Goal: Task Accomplishment & Management: Manage account settings

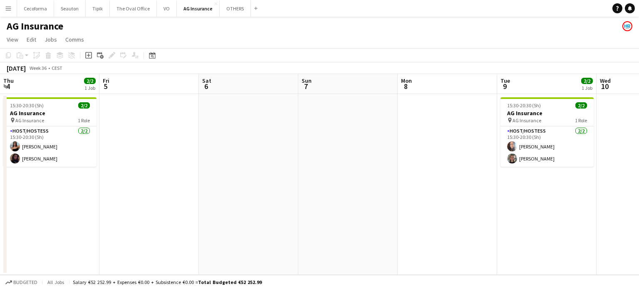
scroll to position [0, 258]
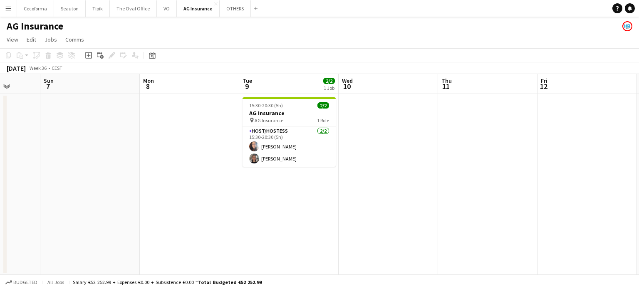
click at [10, 8] on app-icon "Menu" at bounding box center [8, 8] width 7 height 7
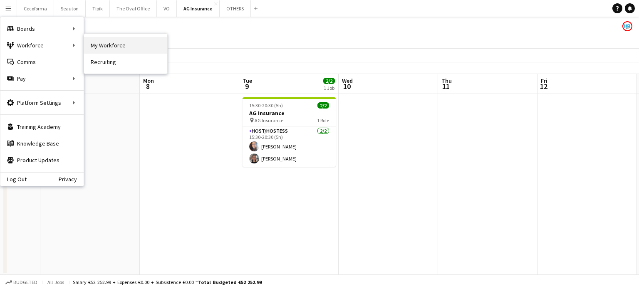
click at [113, 46] on link "My Workforce" at bounding box center [125, 45] width 83 height 17
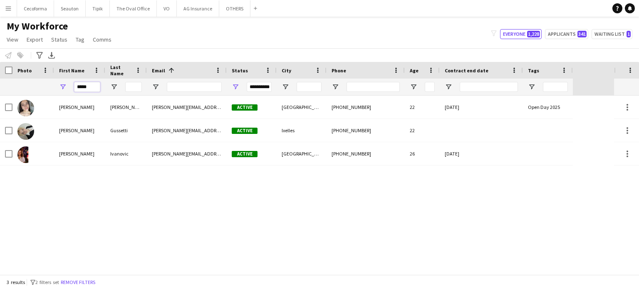
click at [90, 86] on input "*****" at bounding box center [87, 87] width 26 height 10
type input "*"
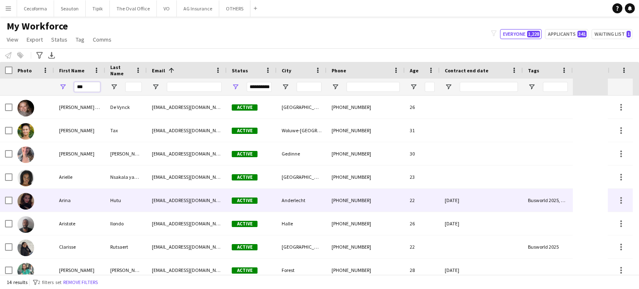
type input "***"
click at [492, 198] on div "[DATE]" at bounding box center [480, 200] width 83 height 23
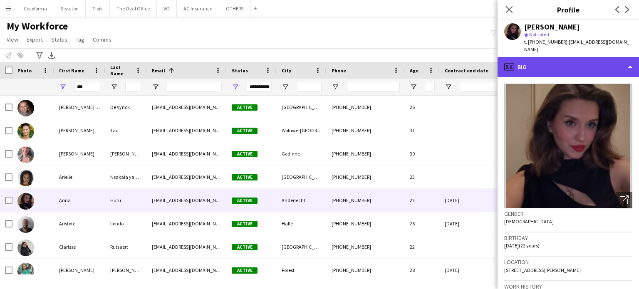
click at [629, 58] on div "profile Bio" at bounding box center [567, 67] width 141 height 20
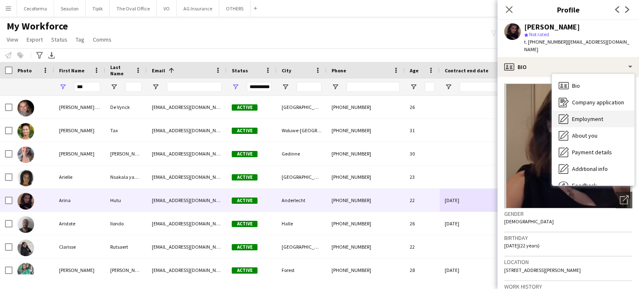
click at [588, 115] on span "Employment" at bounding box center [587, 118] width 31 height 7
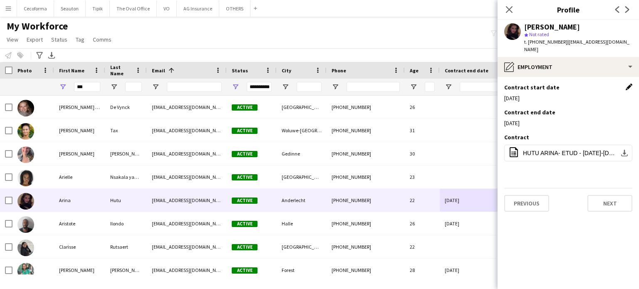
click at [627, 84] on app-icon "Edit this field" at bounding box center [628, 87] width 7 height 7
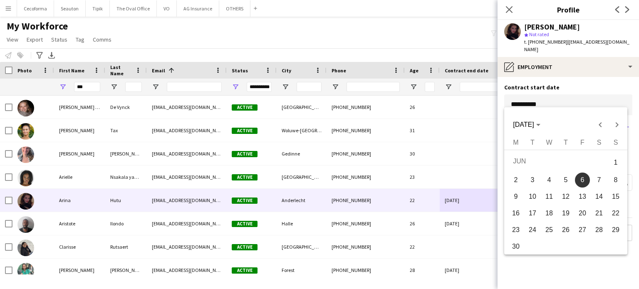
click at [560, 99] on body "Menu Boards Boards Boards All jobs Status Workforce Workforce My Workforce Recr…" at bounding box center [319, 144] width 639 height 289
click at [618, 124] on span "Next month" at bounding box center [616, 124] width 17 height 17
click at [533, 179] on span "2" at bounding box center [532, 177] width 15 height 15
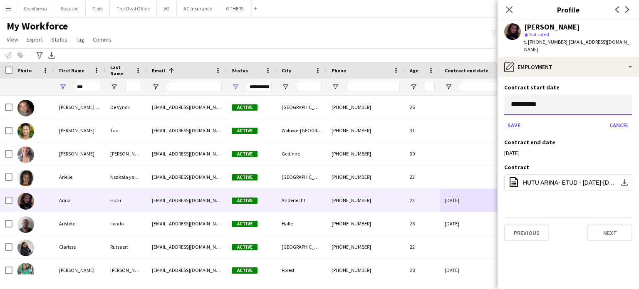
click at [572, 98] on input "**********" at bounding box center [568, 104] width 128 height 21
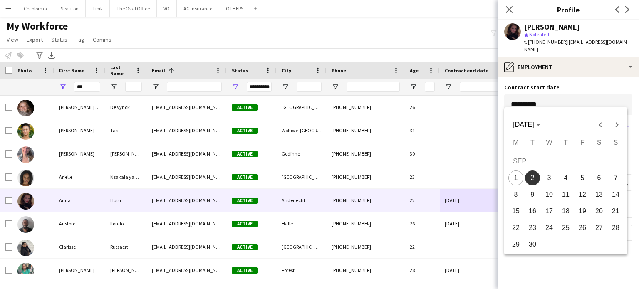
click at [567, 178] on span "4" at bounding box center [565, 177] width 15 height 15
type input "**********"
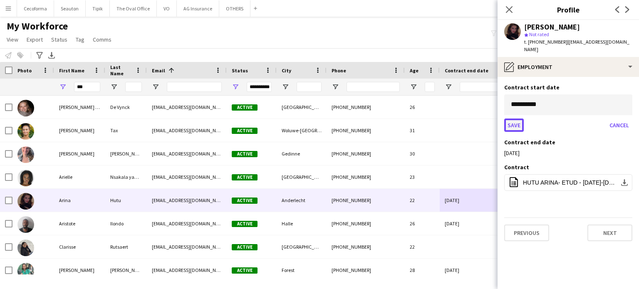
click at [514, 118] on button "Save" at bounding box center [514, 124] width 20 height 13
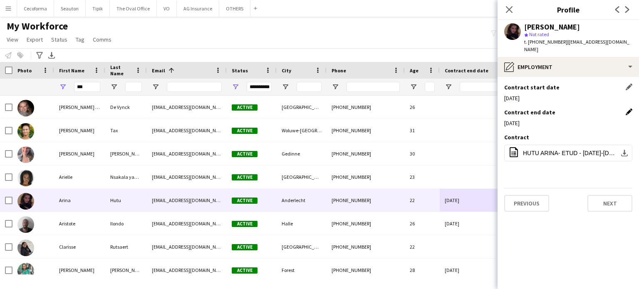
click at [629, 109] on app-icon "Edit this field" at bounding box center [628, 112] width 7 height 7
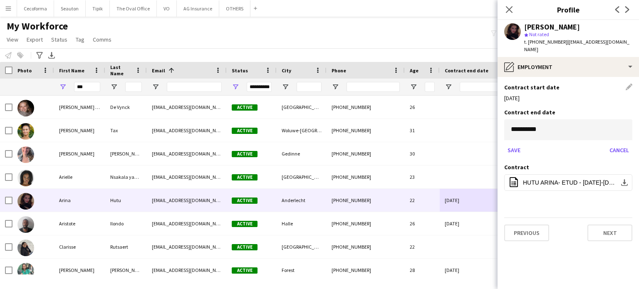
click at [617, 99] on div "Contract start date Edit this field 04-09-2025" at bounding box center [568, 96] width 128 height 25
click at [554, 148] on div "Save Cancel" at bounding box center [568, 149] width 128 height 13
click at [549, 126] on body "Menu Boards Boards Boards All jobs Status Workforce Workforce My Workforce Recr…" at bounding box center [319, 144] width 639 height 289
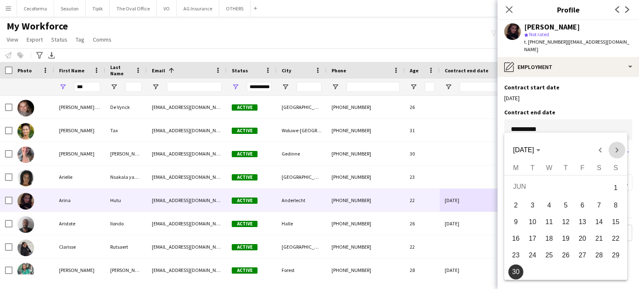
click at [615, 150] on span "Next month" at bounding box center [616, 150] width 17 height 17
click at [586, 273] on span "31" at bounding box center [582, 269] width 15 height 15
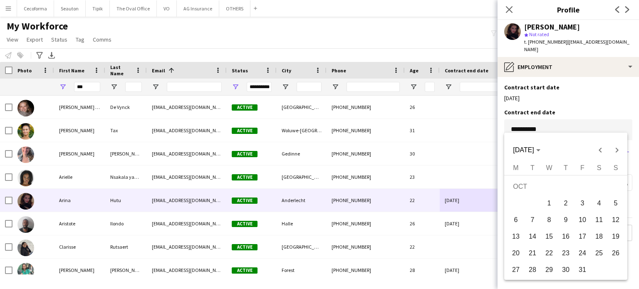
type input "**********"
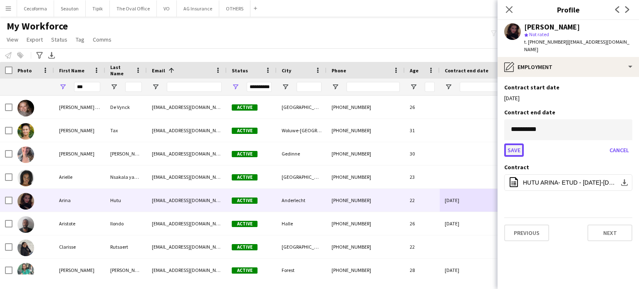
click at [518, 143] on button "Save" at bounding box center [514, 149] width 20 height 13
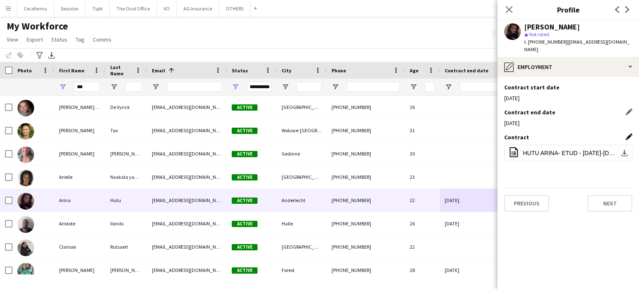
click at [629, 133] on app-icon "Edit this field" at bounding box center [628, 136] width 7 height 7
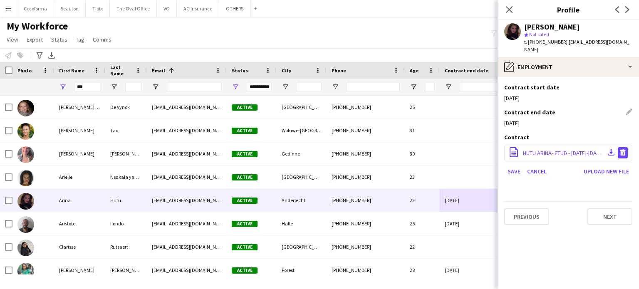
click at [623, 149] on app-icon "Delete file" at bounding box center [622, 153] width 7 height 8
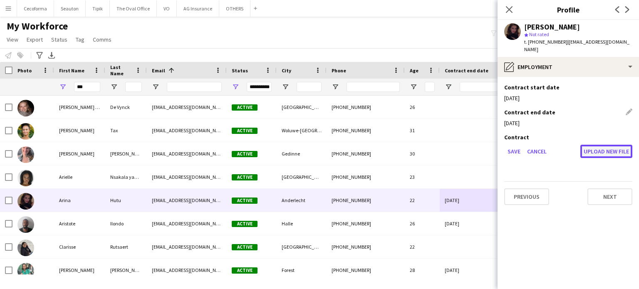
click at [605, 145] on button "Upload new file" at bounding box center [606, 151] width 52 height 13
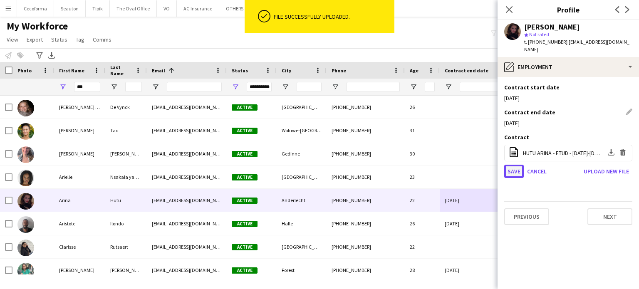
click at [517, 165] on button "Save" at bounding box center [514, 171] width 20 height 13
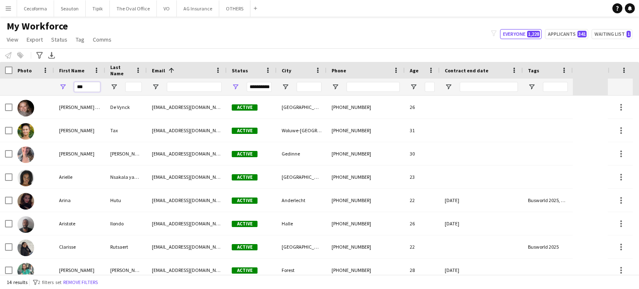
click at [84, 86] on input "***" at bounding box center [87, 87] width 26 height 10
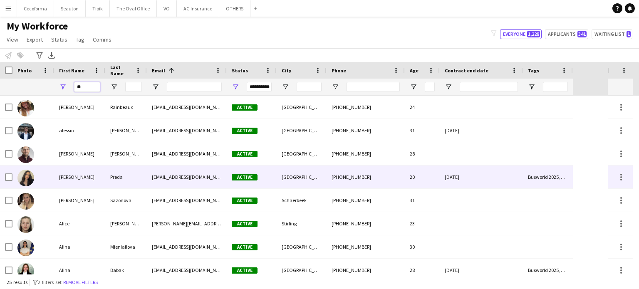
type input "**"
click at [494, 173] on div "[DATE]" at bounding box center [480, 176] width 83 height 23
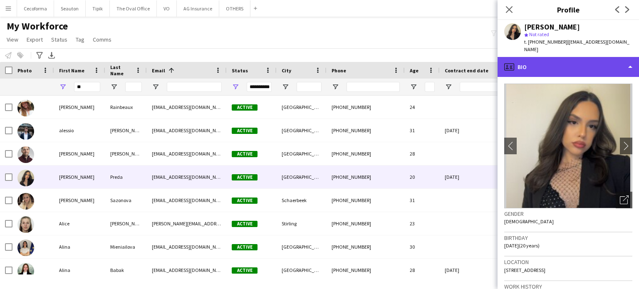
click at [631, 58] on div "profile Bio" at bounding box center [567, 67] width 141 height 20
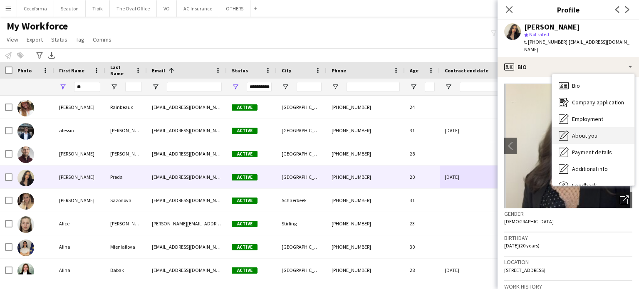
click at [584, 132] on span "About you" at bounding box center [584, 135] width 25 height 7
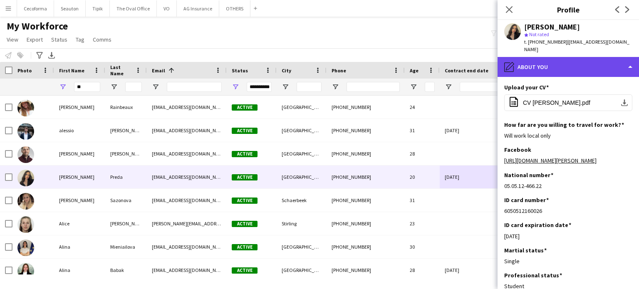
click at [633, 57] on div "pencil4 About you" at bounding box center [567, 67] width 141 height 20
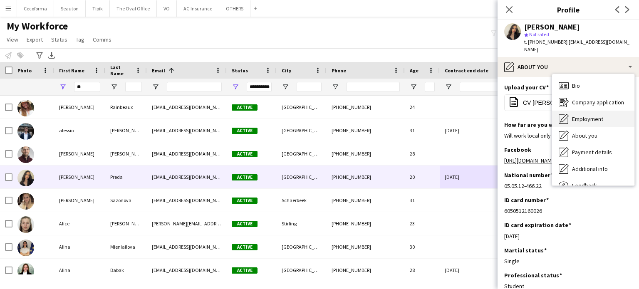
click at [585, 115] on span "Employment" at bounding box center [587, 118] width 31 height 7
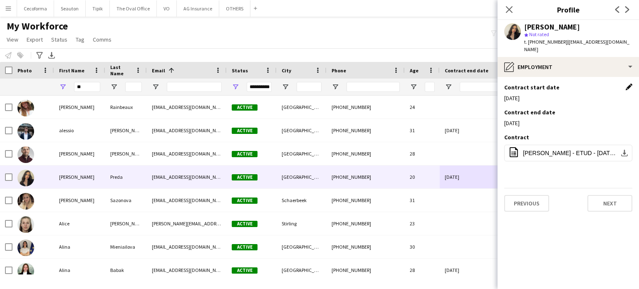
click at [629, 84] on app-icon "Edit this field" at bounding box center [628, 87] width 7 height 7
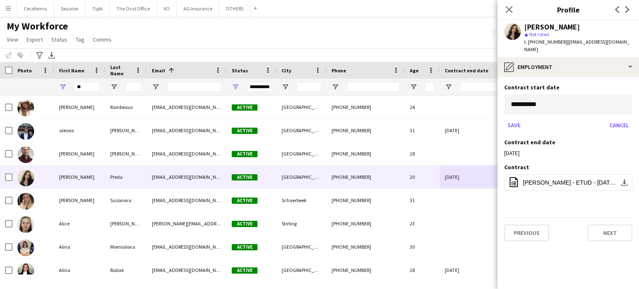
click at [593, 94] on body "Menu Boards Boards Boards All jobs Status Workforce Workforce My Workforce Recr…" at bounding box center [319, 144] width 639 height 289
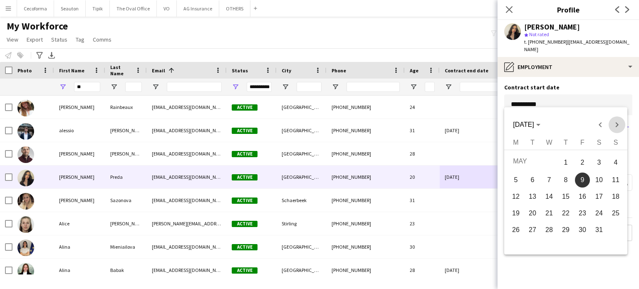
click at [614, 126] on span "Next month" at bounding box center [616, 124] width 17 height 17
click at [532, 178] on span "2" at bounding box center [532, 177] width 15 height 15
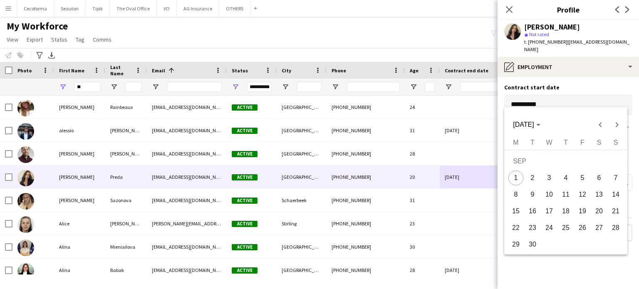
type input "**********"
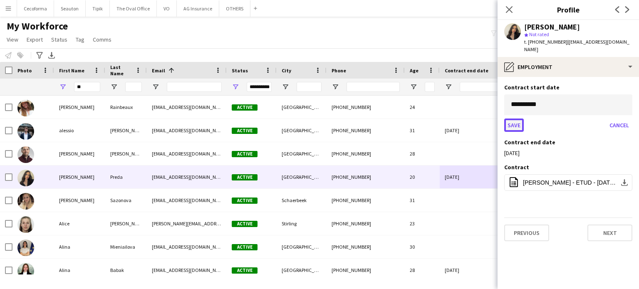
click at [514, 118] on button "Save" at bounding box center [514, 124] width 20 height 13
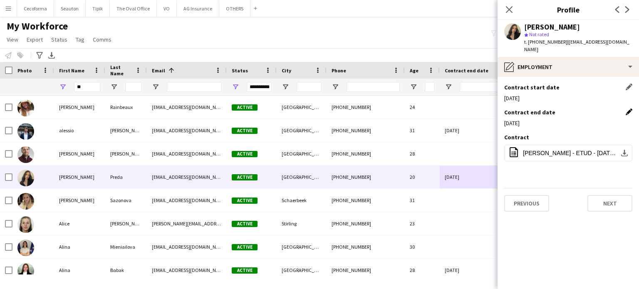
click at [628, 109] on app-icon "Edit this field" at bounding box center [628, 112] width 7 height 7
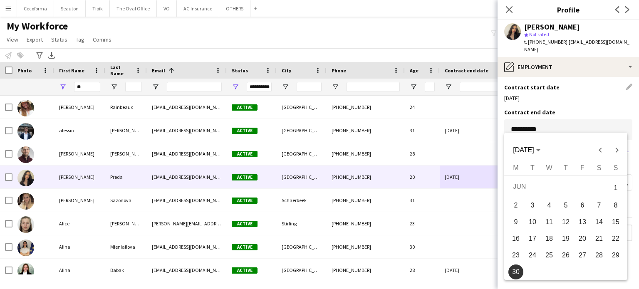
click at [581, 121] on body "Menu Boards Boards Boards All jobs Status Workforce Workforce My Workforce Recr…" at bounding box center [319, 144] width 639 height 289
click at [618, 150] on span "Next month" at bounding box center [616, 150] width 17 height 17
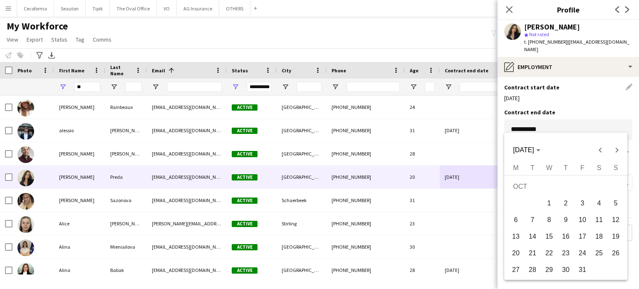
click at [580, 272] on span "31" at bounding box center [582, 269] width 15 height 15
type input "**********"
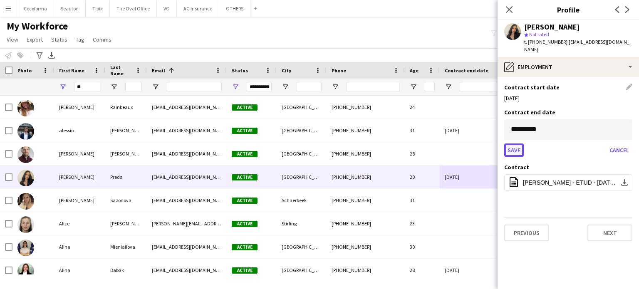
click at [517, 143] on button "Save" at bounding box center [514, 149] width 20 height 13
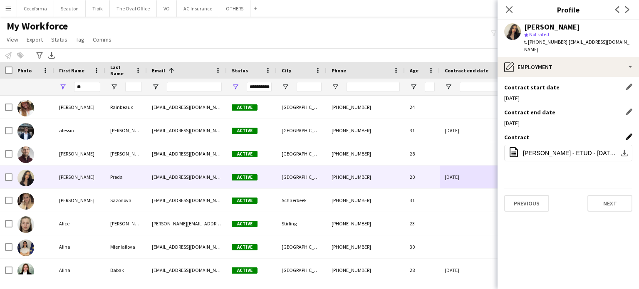
click at [628, 133] on app-icon "Edit this field" at bounding box center [628, 136] width 7 height 7
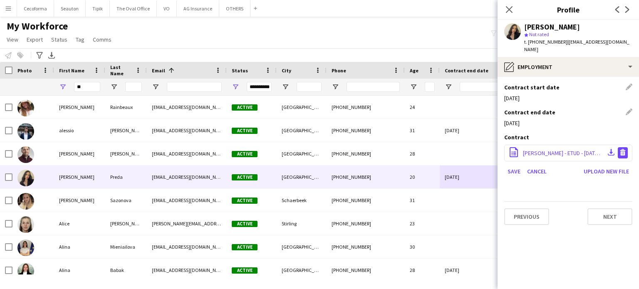
click at [622, 149] on app-icon "Delete file" at bounding box center [622, 153] width 7 height 8
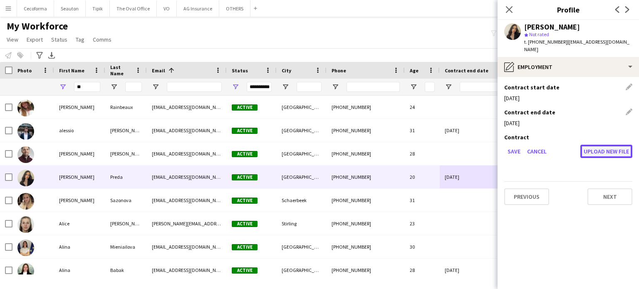
click at [601, 145] on button "Upload new file" at bounding box center [606, 151] width 52 height 13
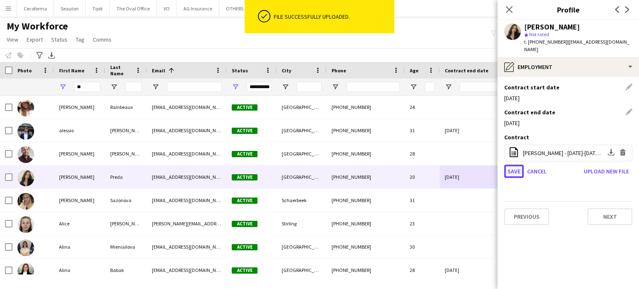
click at [515, 165] on button "Save" at bounding box center [514, 171] width 20 height 13
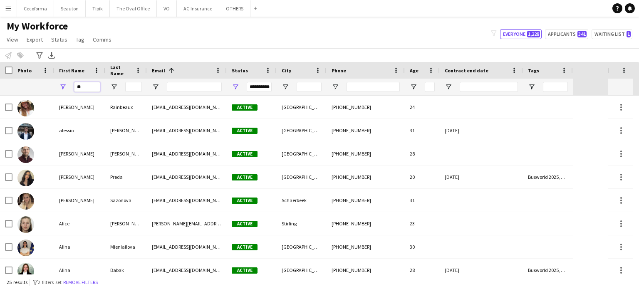
click at [88, 89] on input "**" at bounding box center [87, 87] width 26 height 10
type input "*"
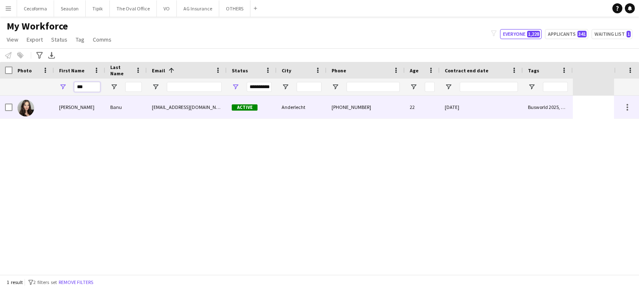
type input "***"
click at [502, 109] on div "[DATE]" at bounding box center [480, 107] width 83 height 23
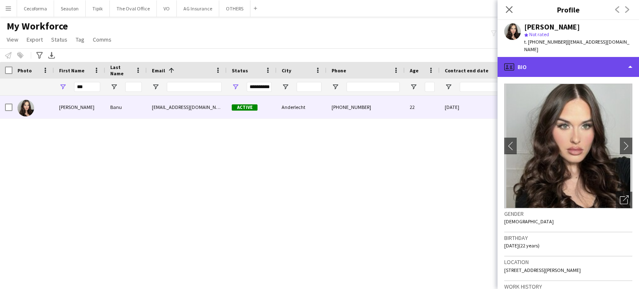
click at [631, 61] on div "profile Bio" at bounding box center [567, 67] width 141 height 20
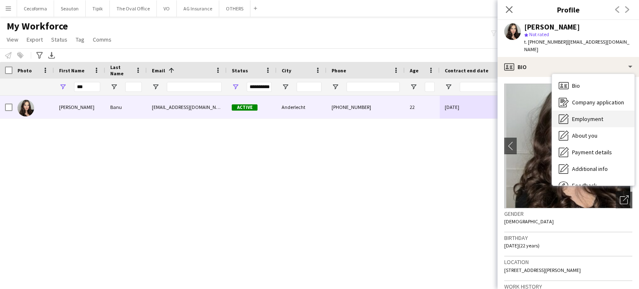
click at [589, 115] on span "Employment" at bounding box center [587, 118] width 31 height 7
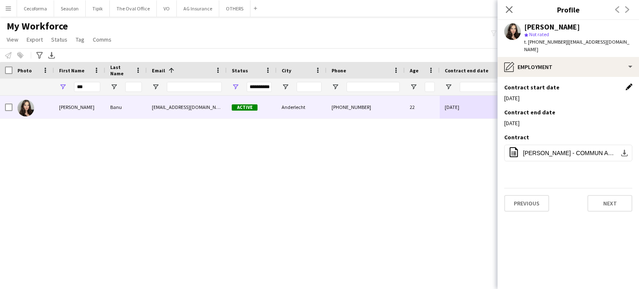
click at [627, 84] on app-icon "Edit this field" at bounding box center [628, 87] width 7 height 7
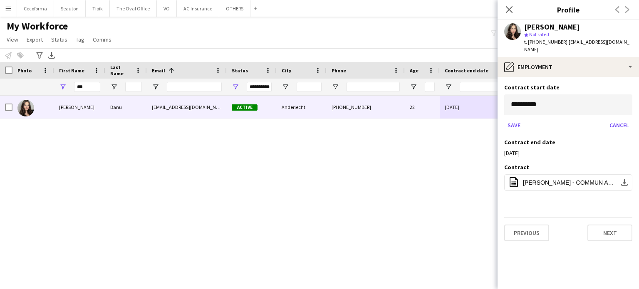
click at [572, 101] on body "Menu Boards Boards Boards All jobs Status Workforce Workforce My Workforce Recr…" at bounding box center [319, 144] width 639 height 289
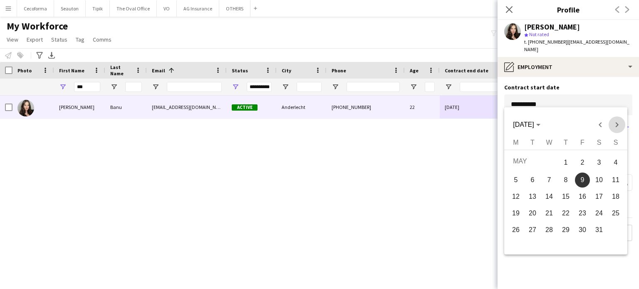
click at [616, 125] on span "Next month" at bounding box center [616, 124] width 17 height 17
click at [530, 177] on span "2" at bounding box center [532, 177] width 15 height 15
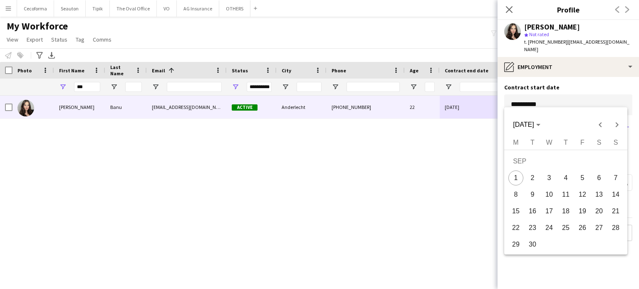
type input "**********"
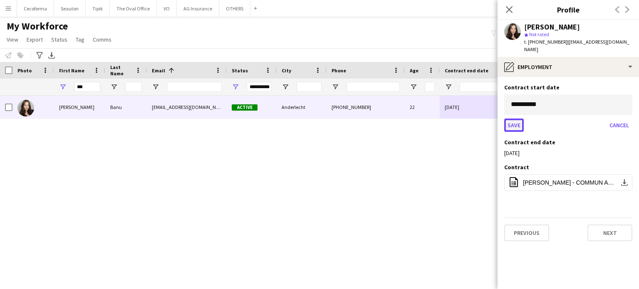
click at [509, 118] on button "Save" at bounding box center [514, 124] width 20 height 13
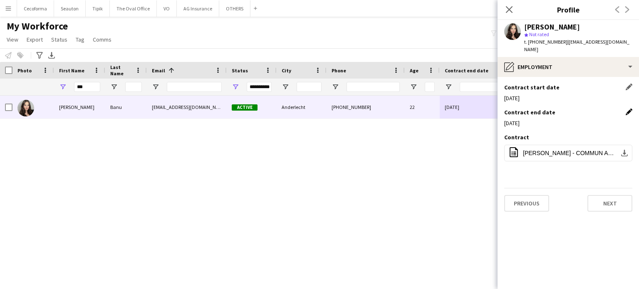
click at [629, 109] on app-icon "Edit this field" at bounding box center [628, 112] width 7 height 7
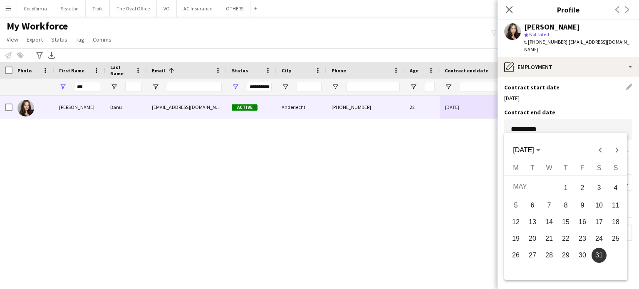
click at [592, 121] on body "Menu Boards Boards Boards All jobs Status Workforce Workforce My Workforce Recr…" at bounding box center [319, 144] width 639 height 289
click at [618, 147] on span "Next month" at bounding box center [616, 150] width 17 height 17
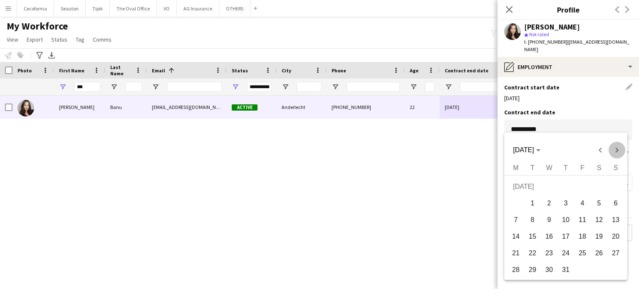
click at [618, 147] on span "Next month" at bounding box center [616, 150] width 17 height 17
click at [584, 269] on span "31" at bounding box center [582, 269] width 15 height 15
type input "**********"
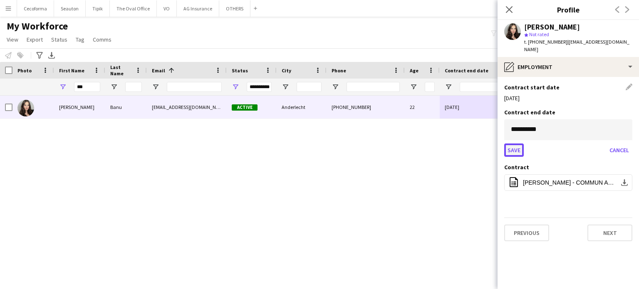
click at [513, 143] on button "Save" at bounding box center [514, 149] width 20 height 13
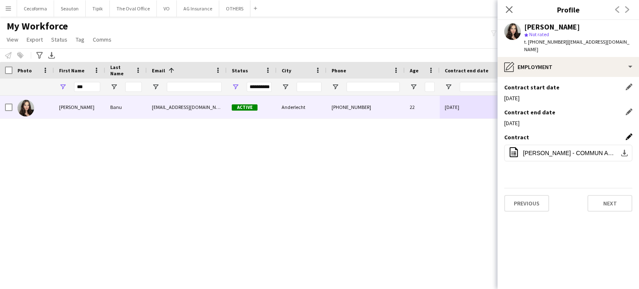
click at [629, 133] on app-icon "Edit this field" at bounding box center [628, 136] width 7 height 7
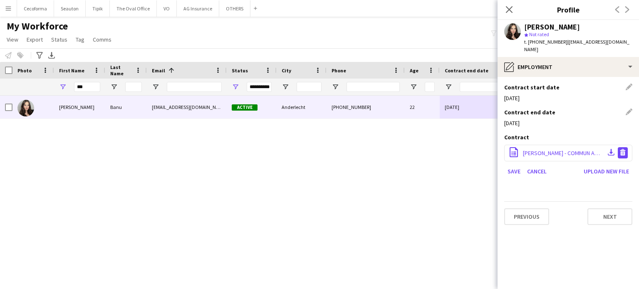
click at [623, 149] on app-icon "Delete file" at bounding box center [622, 153] width 7 height 8
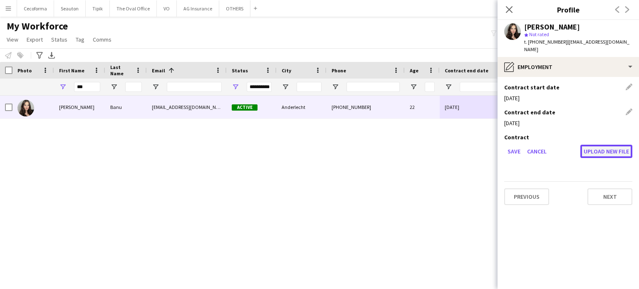
click at [604, 146] on button "Upload new file" at bounding box center [606, 151] width 52 height 13
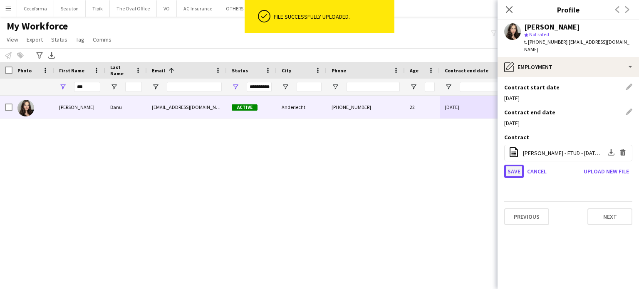
click at [515, 165] on button "Save" at bounding box center [514, 171] width 20 height 13
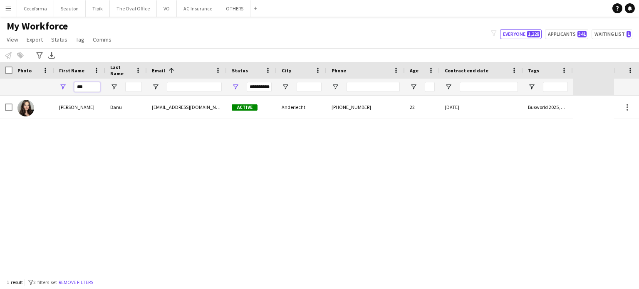
click at [89, 87] on input "***" at bounding box center [87, 87] width 26 height 10
type input "*"
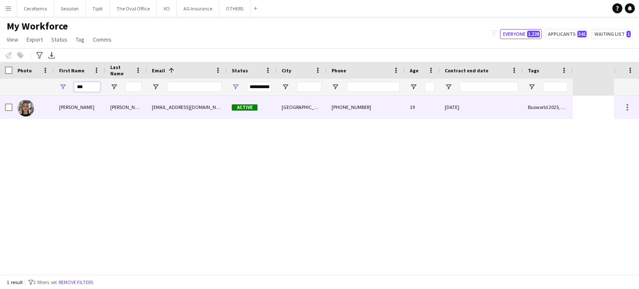
type input "***"
click at [509, 110] on div "31-07-2025" at bounding box center [480, 107] width 83 height 23
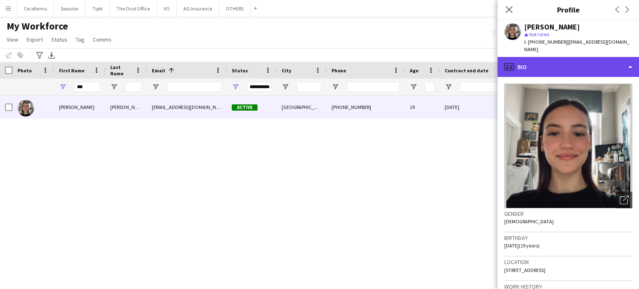
click at [628, 60] on div "profile Bio" at bounding box center [567, 67] width 141 height 20
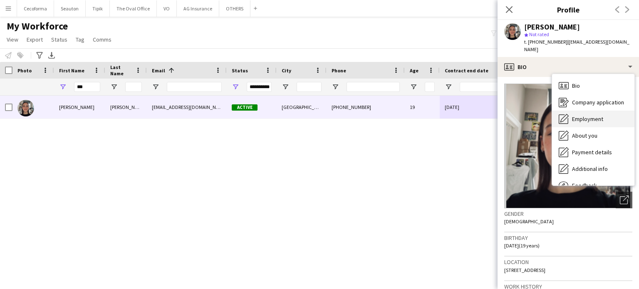
click at [582, 115] on span "Employment" at bounding box center [587, 118] width 31 height 7
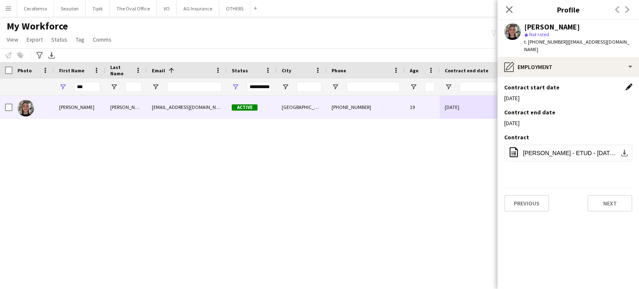
click at [629, 84] on app-icon "Edit this field" at bounding box center [628, 87] width 7 height 7
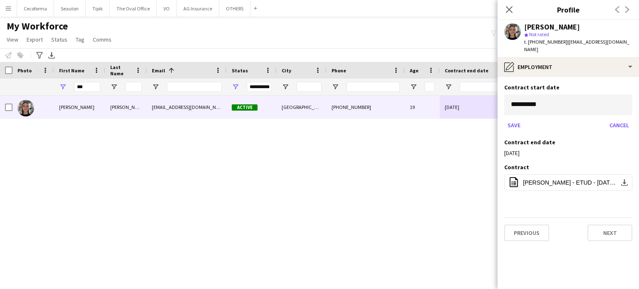
click at [554, 100] on body "Menu Boards Boards Boards All jobs Status Workforce Workforce My Workforce Recr…" at bounding box center [319, 144] width 639 height 289
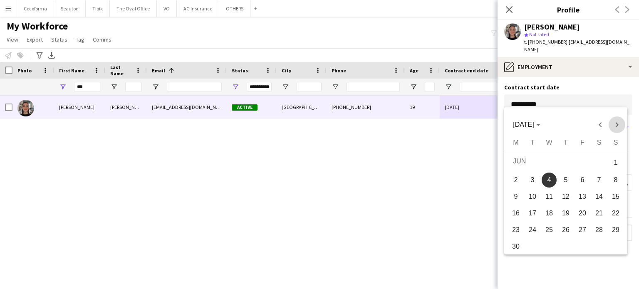
click at [614, 126] on span "Next month" at bounding box center [616, 124] width 17 height 17
click at [532, 178] on span "2" at bounding box center [532, 177] width 15 height 15
type input "**********"
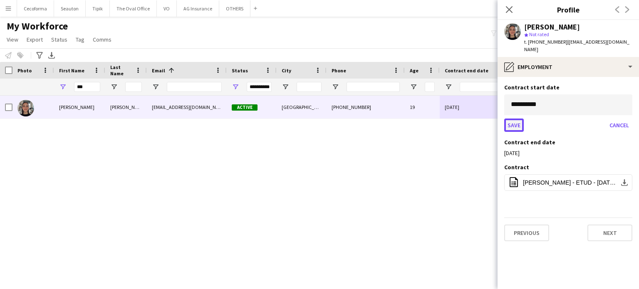
click at [512, 119] on button "Save" at bounding box center [514, 124] width 20 height 13
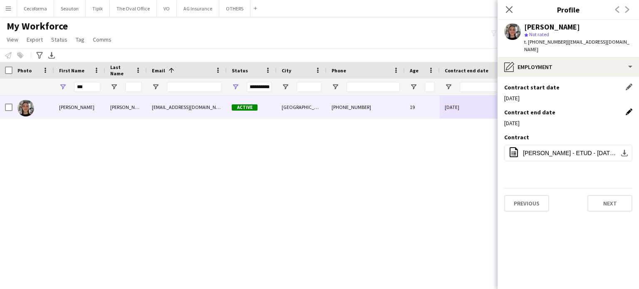
click at [628, 109] on app-icon "Edit this field" at bounding box center [628, 112] width 7 height 7
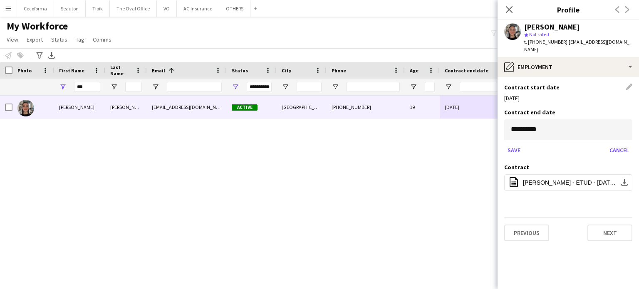
click at [560, 120] on body "Menu Boards Boards Boards All jobs Status Workforce Workforce My Workforce Recr…" at bounding box center [319, 144] width 639 height 289
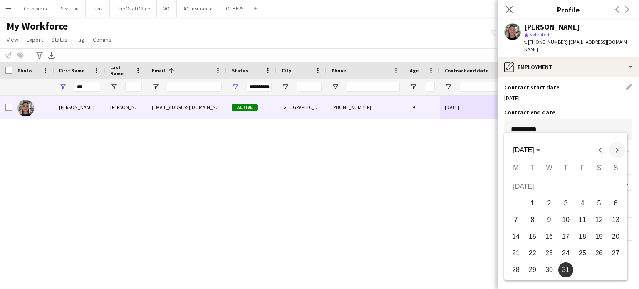
click at [617, 148] on span "Next month" at bounding box center [616, 150] width 17 height 17
click at [597, 149] on span "Previous month" at bounding box center [600, 150] width 17 height 17
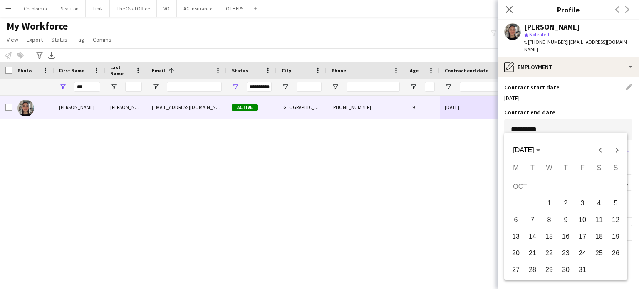
click at [580, 269] on span "31" at bounding box center [582, 269] width 15 height 15
type input "**********"
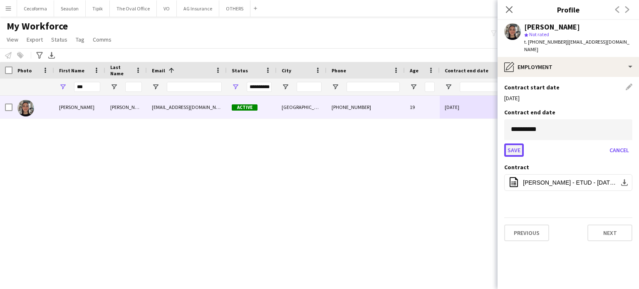
click at [514, 143] on button "Save" at bounding box center [514, 149] width 20 height 13
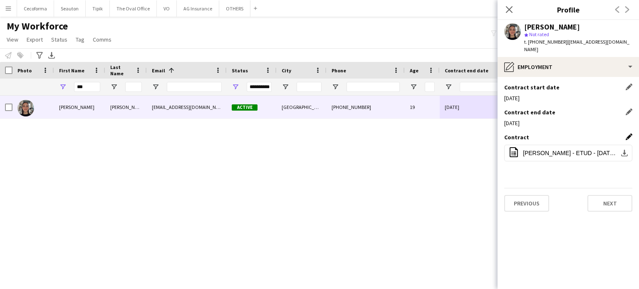
click at [628, 133] on app-icon "Edit this field" at bounding box center [628, 136] width 7 height 7
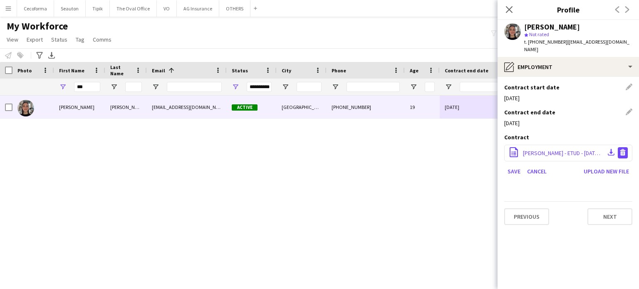
click at [622, 149] on app-icon "Delete file" at bounding box center [622, 153] width 7 height 8
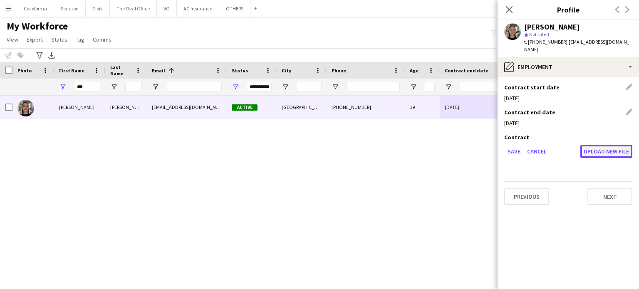
click at [612, 145] on button "Upload new file" at bounding box center [606, 151] width 52 height 13
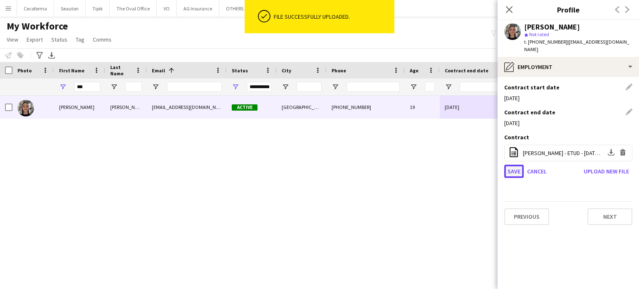
click at [516, 165] on button "Save" at bounding box center [514, 171] width 20 height 13
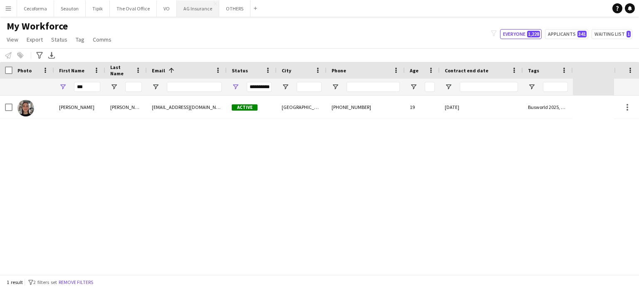
click at [192, 5] on button "AG Insurance Close" at bounding box center [198, 8] width 42 height 16
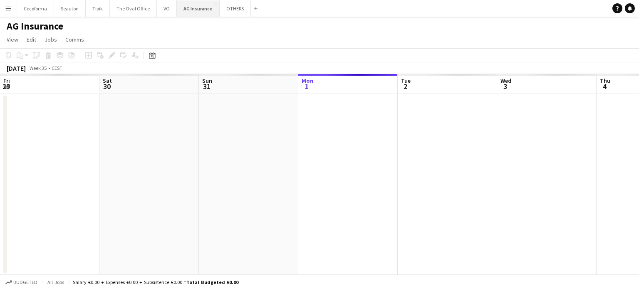
scroll to position [0, 199]
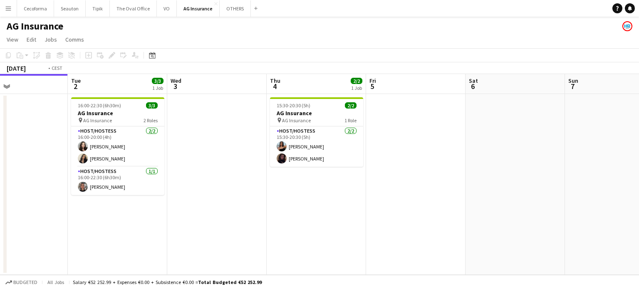
drag, startPoint x: 542, startPoint y: 206, endPoint x: 208, endPoint y: 192, distance: 334.5
click at [208, 192] on app-calendar-viewport "Fri 29 Sat 30 Sun 31 Mon 1 Tue 2 3/3 1 Job Wed 3 Thu 4 2/2 1 Job Fri 5 Sat 6 Su…" at bounding box center [319, 174] width 639 height 201
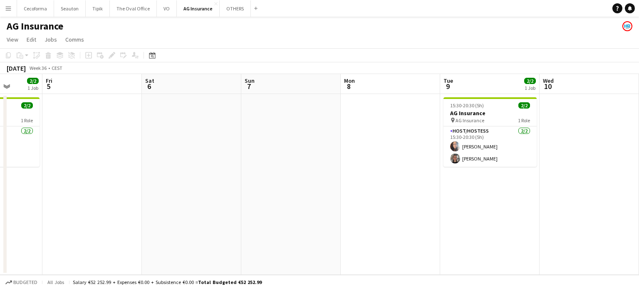
drag, startPoint x: 355, startPoint y: 211, endPoint x: 284, endPoint y: 197, distance: 71.6
click at [284, 198] on app-calendar-viewport "Tue 2 3/3 1 Job Wed 3 Thu 4 2/2 1 Job Fri 5 Sat 6 Sun 7 Mon 8 Tue 9 2/2 1 Job W…" at bounding box center [319, 174] width 639 height 201
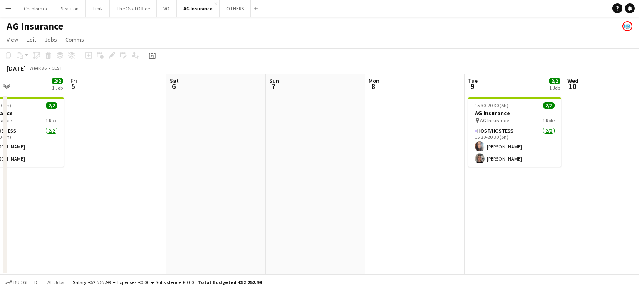
drag, startPoint x: 525, startPoint y: 199, endPoint x: 331, endPoint y: 196, distance: 194.6
click at [332, 197] on app-calendar-viewport "Tue 2 3/3 1 Job Wed 3 Thu 4 2/2 1 Job Fri 5 Sat 6 Sun 7 Mon 8 Tue 9 2/2 1 Job W…" at bounding box center [319, 174] width 639 height 201
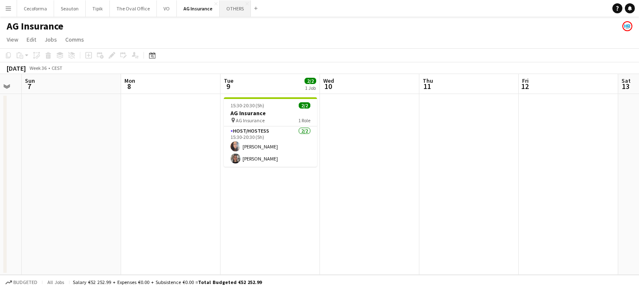
click at [229, 7] on button "OTHERS Close" at bounding box center [234, 8] width 31 height 16
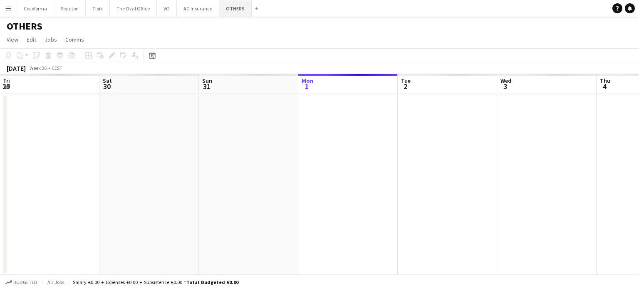
scroll to position [0, 199]
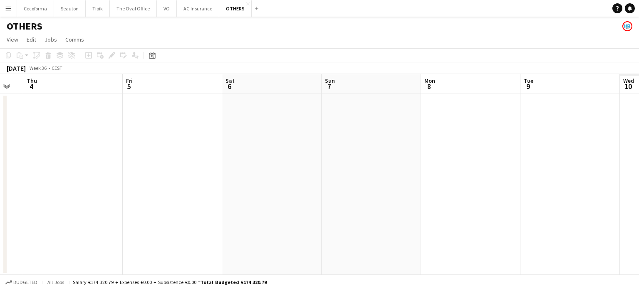
drag, startPoint x: 169, startPoint y: 196, endPoint x: 465, endPoint y: 175, distance: 296.7
click at [140, 192] on app-calendar-viewport "Mon 1 Tue 2 Wed 3 Thu 4 Fri 5 Sat 6 Sun 7 Mon 8 Tue 9 Wed 10 Thu 11 Fri 12" at bounding box center [319, 174] width 639 height 201
drag, startPoint x: 387, startPoint y: 197, endPoint x: 420, endPoint y: 208, distance: 35.0
click at [161, 201] on app-calendar-viewport "Mon 1 Tue 2 Wed 3 Thu 4 Fri 5 Sat 6 Sun 7 Mon 8 Tue 9 Wed 10 Thu 11 Fri 12" at bounding box center [319, 174] width 639 height 201
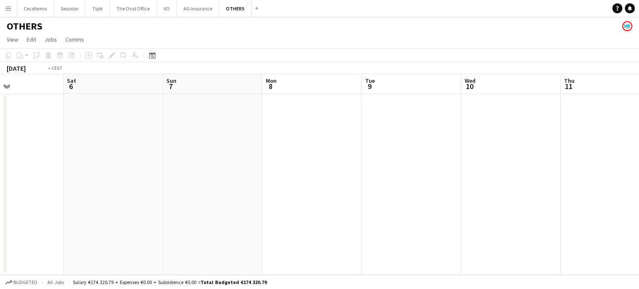
drag, startPoint x: 164, startPoint y: 209, endPoint x: 208, endPoint y: 202, distance: 44.6
click at [159, 207] on app-calendar-viewport "Wed 3 Thu 4 Fri 5 Sat 6 Sun 7 Mon 8 Tue 9 Wed 10 Thu 11 Fri 12 Sat 13 Sun 14" at bounding box center [319, 174] width 639 height 201
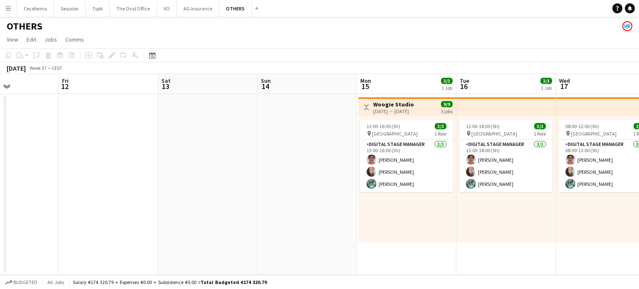
drag, startPoint x: 120, startPoint y: 205, endPoint x: 247, endPoint y: 204, distance: 126.4
click at [84, 197] on app-calendar-viewport "Tue 9 Wed 10 Thu 11 Fri 12 Sat 13 Sun 14 Mon 15 3/3 1 Job Tue 16 3/3 1 Job Wed …" at bounding box center [319, 174] width 639 height 201
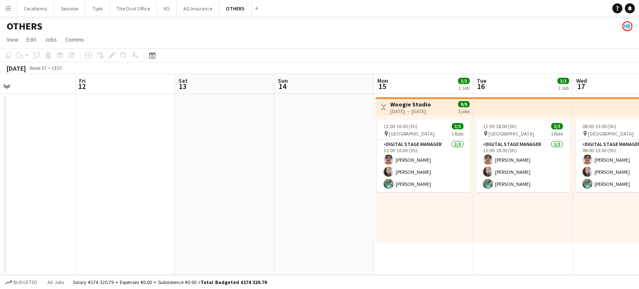
drag, startPoint x: 214, startPoint y: 214, endPoint x: 141, endPoint y: 206, distance: 72.8
click at [141, 207] on app-calendar-viewport "Tue 9 Wed 10 Thu 11 Fri 12 Sat 13 Sun 14 Mon 15 3/3 1 Job Tue 16 3/3 1 Job Wed …" at bounding box center [319, 174] width 639 height 201
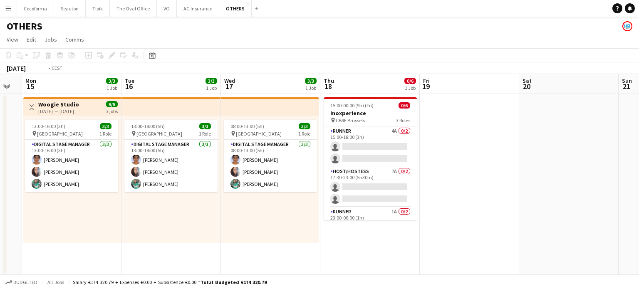
drag, startPoint x: 338, startPoint y: 246, endPoint x: 131, endPoint y: 214, distance: 209.0
click at [139, 220] on app-calendar-viewport "Thu 11 Fri 12 Sat 13 Sun 14 Mon 15 3/3 1 Job Tue 16 3/3 1 Job Wed 17 3/3 1 Job …" at bounding box center [319, 174] width 639 height 201
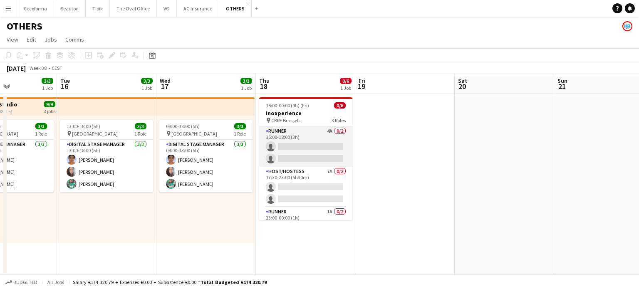
click at [312, 153] on app-card-role "Runner 4A 0/2 15:00-18:00 (3h) single-neutral-actions single-neutral-actions" at bounding box center [305, 146] width 93 height 40
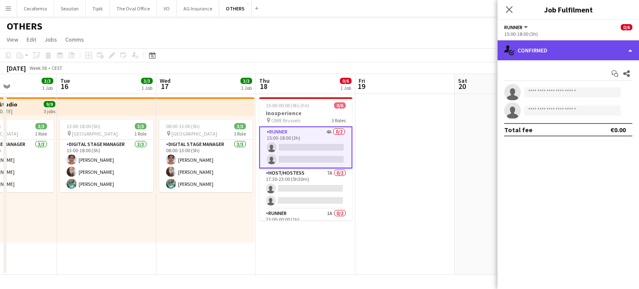
click at [633, 51] on div "single-neutral-actions-check-2 Confirmed" at bounding box center [567, 50] width 141 height 20
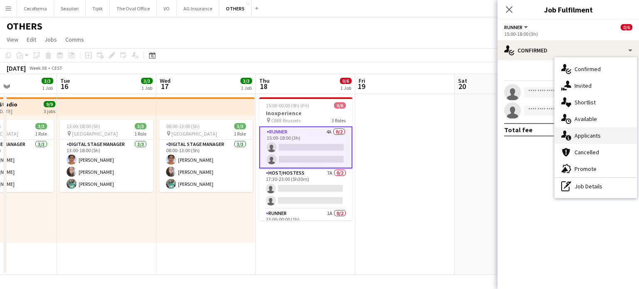
click at [582, 134] on div "single-neutral-actions-information Applicants" at bounding box center [595, 135] width 82 height 17
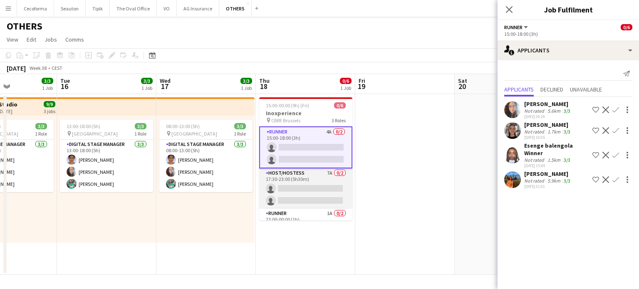
click at [306, 189] on app-card-role "Host/Hostess 7A 0/2 17:30-23:00 (5h30m) single-neutral-actions single-neutral-a…" at bounding box center [305, 188] width 93 height 40
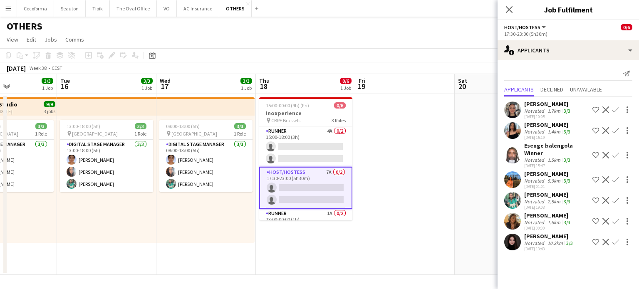
click at [427, 212] on app-date-cell at bounding box center [404, 184] width 99 height 181
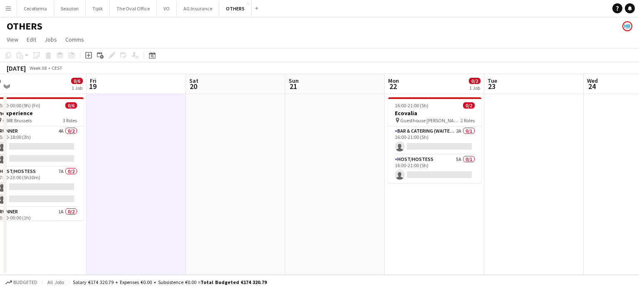
drag, startPoint x: 311, startPoint y: 208, endPoint x: 446, endPoint y: 190, distance: 136.3
click at [209, 193] on app-calendar-viewport "Mon 15 3/3 1 Job Tue 16 3/3 1 Job Wed 17 3/3 1 Job Thu 18 0/6 1 Job Fri 19 Sat …" at bounding box center [319, 174] width 639 height 201
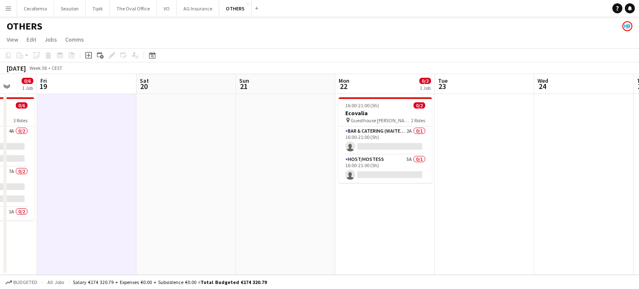
scroll to position [0, 350]
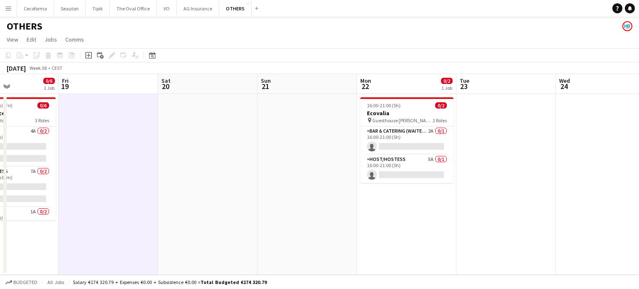
drag, startPoint x: 426, startPoint y: 196, endPoint x: 253, endPoint y: 183, distance: 173.9
click at [249, 184] on app-calendar-viewport "Mon 15 3/3 1 Job Tue 16 3/3 1 Job Wed 17 3/3 1 Job Thu 18 0/6 1 Job Fri 19 Sat …" at bounding box center [319, 174] width 639 height 201
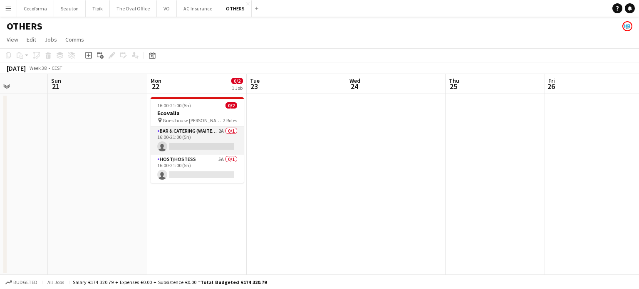
click at [198, 138] on app-card-role "Bar & Catering (Waiter / waitress) 2A 0/1 16:00-21:00 (5h) single-neutral-actio…" at bounding box center [196, 140] width 93 height 28
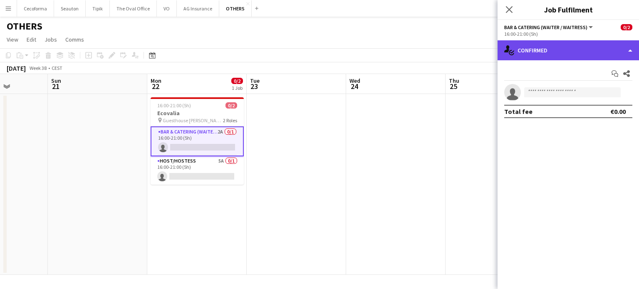
click at [629, 50] on div "single-neutral-actions-check-2 Confirmed" at bounding box center [567, 50] width 141 height 20
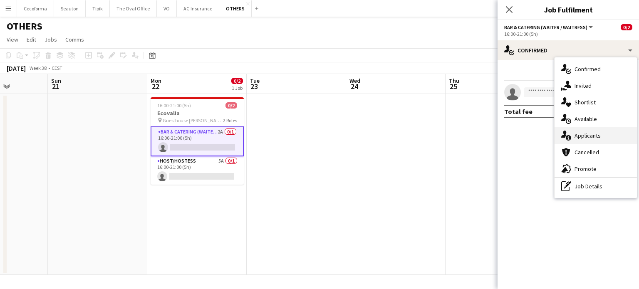
click at [590, 138] on div "single-neutral-actions-information Applicants" at bounding box center [595, 135] width 82 height 17
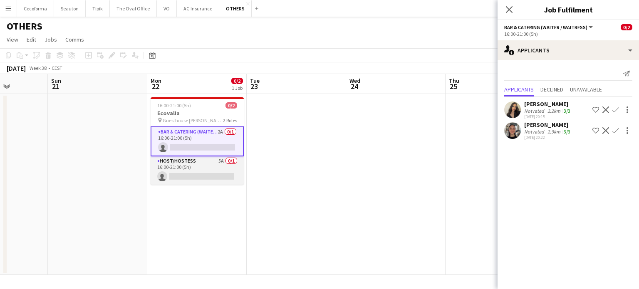
click at [195, 172] on app-card-role "Host/Hostess 5A 0/1 16:00-21:00 (5h) single-neutral-actions" at bounding box center [196, 170] width 93 height 28
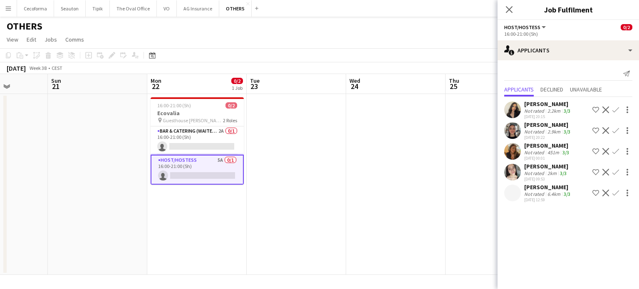
click at [364, 176] on app-date-cell at bounding box center [395, 184] width 99 height 181
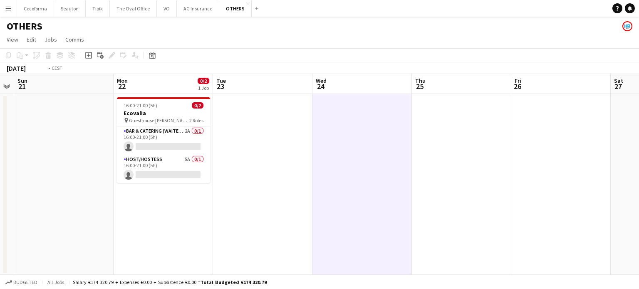
click at [208, 184] on app-calendar-viewport "Wed 17 3/3 1 Job Thu 18 0/6 1 Job Fri 19 Sat 20 Sun 21 Mon 22 0/2 1 Job Tue 23 …" at bounding box center [319, 174] width 639 height 201
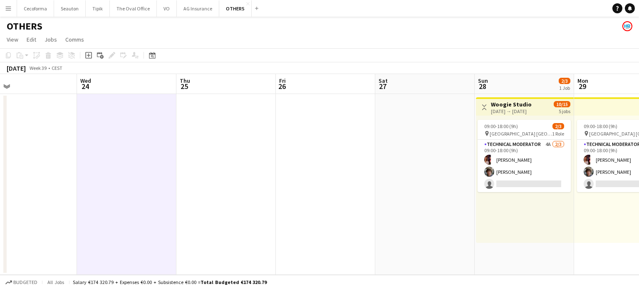
drag, startPoint x: 420, startPoint y: 202, endPoint x: 146, endPoint y: 189, distance: 274.7
click at [158, 192] on app-calendar-viewport "Sun 21 Mon 22 0/2 1 Job Tue 23 Wed 24 Thu 25 Fri 26 Sat 27 Sun 28 2/3 1 Job Mon…" at bounding box center [319, 174] width 639 height 201
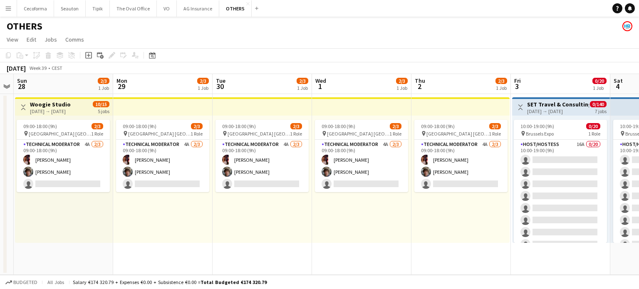
drag, startPoint x: 318, startPoint y: 221, endPoint x: 172, endPoint y: 200, distance: 147.4
click at [174, 201] on app-calendar-viewport "Thu 25 Fri 26 Sat 27 Sun 28 2/3 1 Job Mon 29 2/3 1 Job Tue 30 2/3 1 Job Wed 1 2…" at bounding box center [319, 174] width 639 height 201
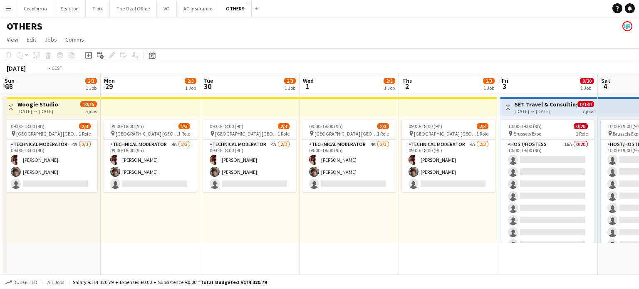
drag, startPoint x: 191, startPoint y: 206, endPoint x: 118, endPoint y: 191, distance: 75.1
click at [126, 193] on app-calendar-viewport "Thu 25 Fri 26 Sat 27 Sun 28 2/3 1 Job Mon 29 2/3 1 Job Tue 30 2/3 1 Job Wed 1 2…" at bounding box center [319, 174] width 639 height 201
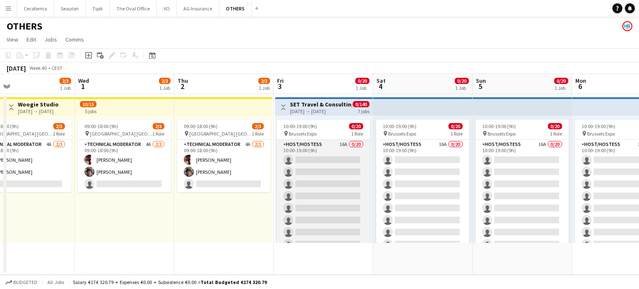
click at [335, 181] on app-card-role "Host/Hostess 16A 0/20 10:00-19:00 (9h) single-neutral-actions single-neutral-ac…" at bounding box center [322, 268] width 93 height 257
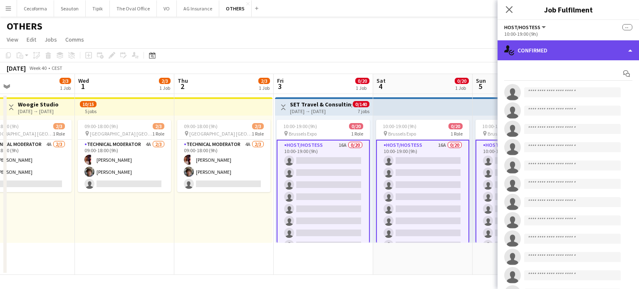
click at [630, 49] on div "single-neutral-actions-check-2 Confirmed" at bounding box center [567, 50] width 141 height 20
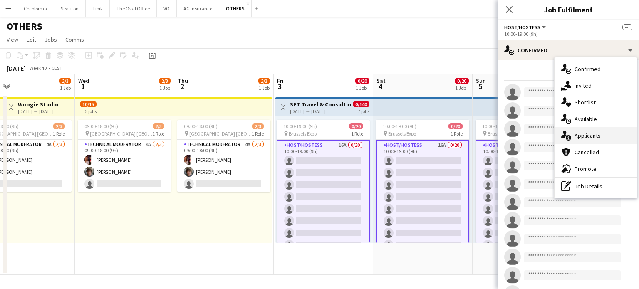
click at [587, 135] on div "single-neutral-actions-information Applicants" at bounding box center [595, 135] width 82 height 17
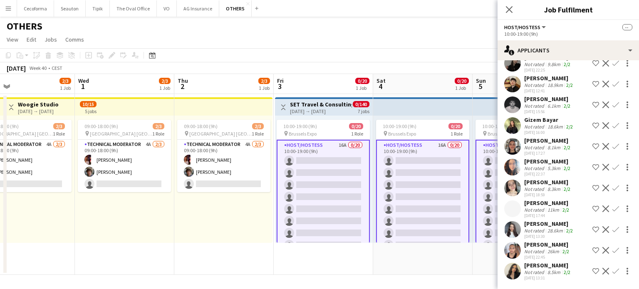
scroll to position [0, 0]
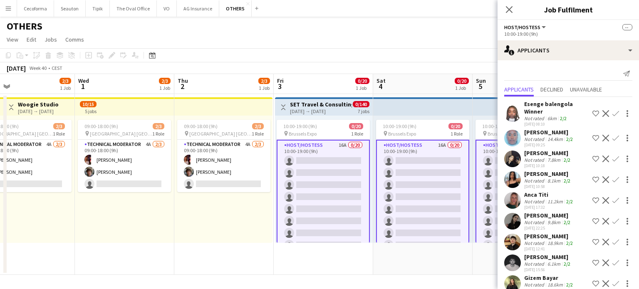
click at [409, 260] on app-date-cell "10:00-19:00 (9h) 0/20 pin Brussels Expo 1 Role Host/Hostess 16A 0/20 10:00-19:0…" at bounding box center [422, 184] width 99 height 181
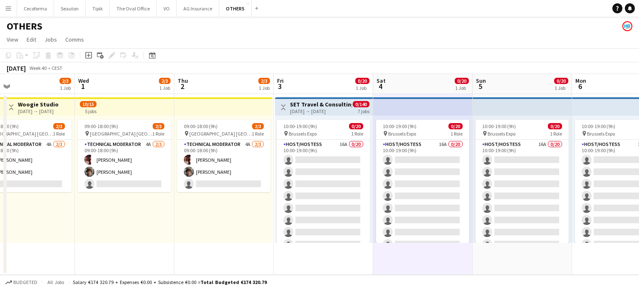
click at [8, 10] on app-icon "Menu" at bounding box center [8, 8] width 7 height 7
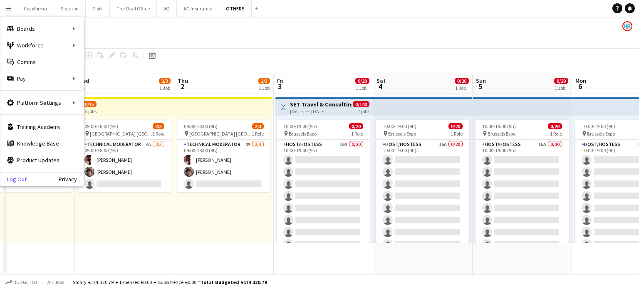
click at [18, 182] on link "Log Out" at bounding box center [13, 179] width 26 height 7
